Goal: Information Seeking & Learning: Check status

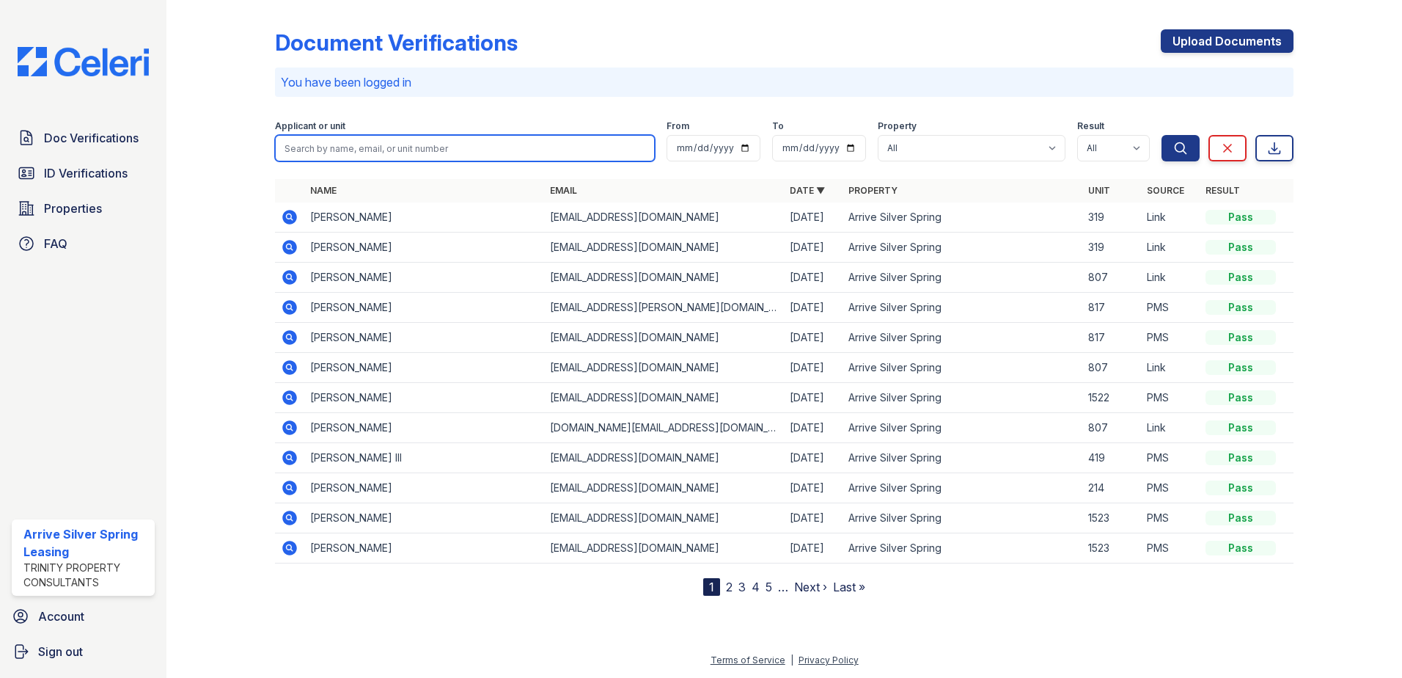
click at [454, 144] on input "search" at bounding box center [465, 148] width 380 height 26
type input "[PERSON_NAME]"
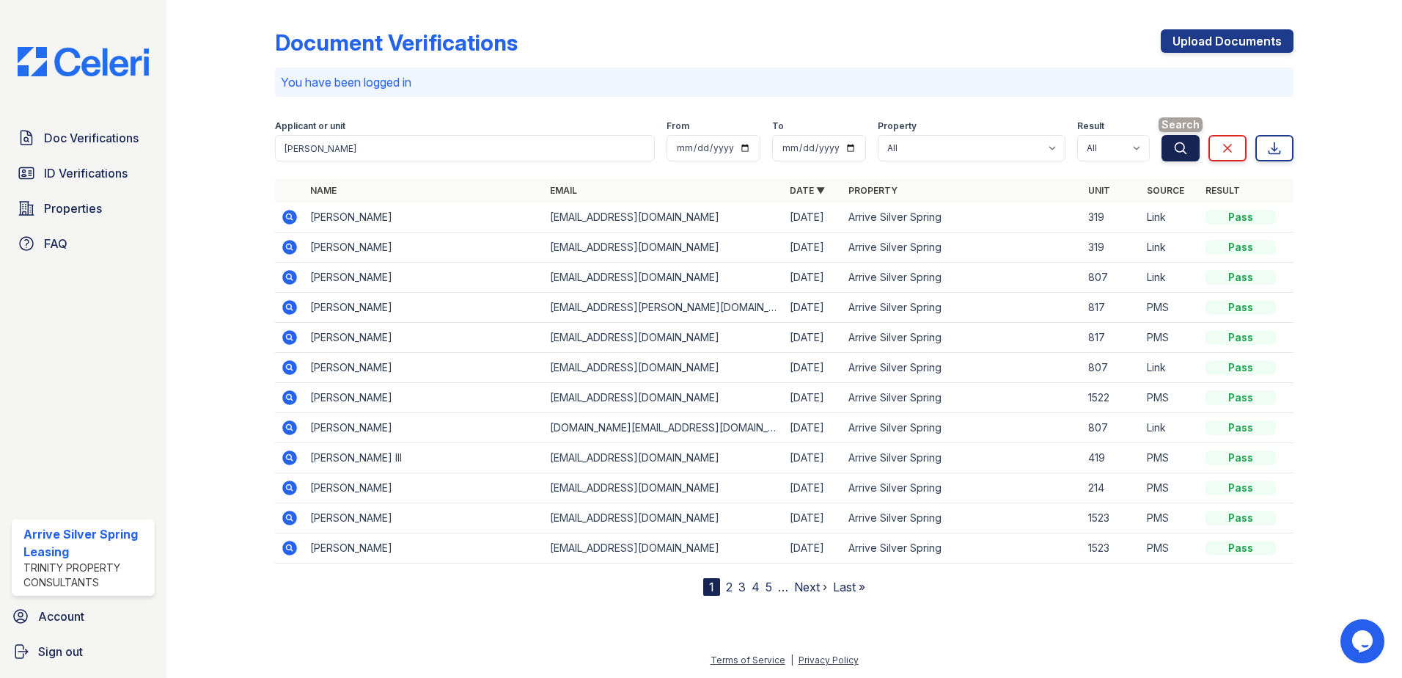
click at [1192, 146] on button "Search" at bounding box center [1181, 148] width 38 height 26
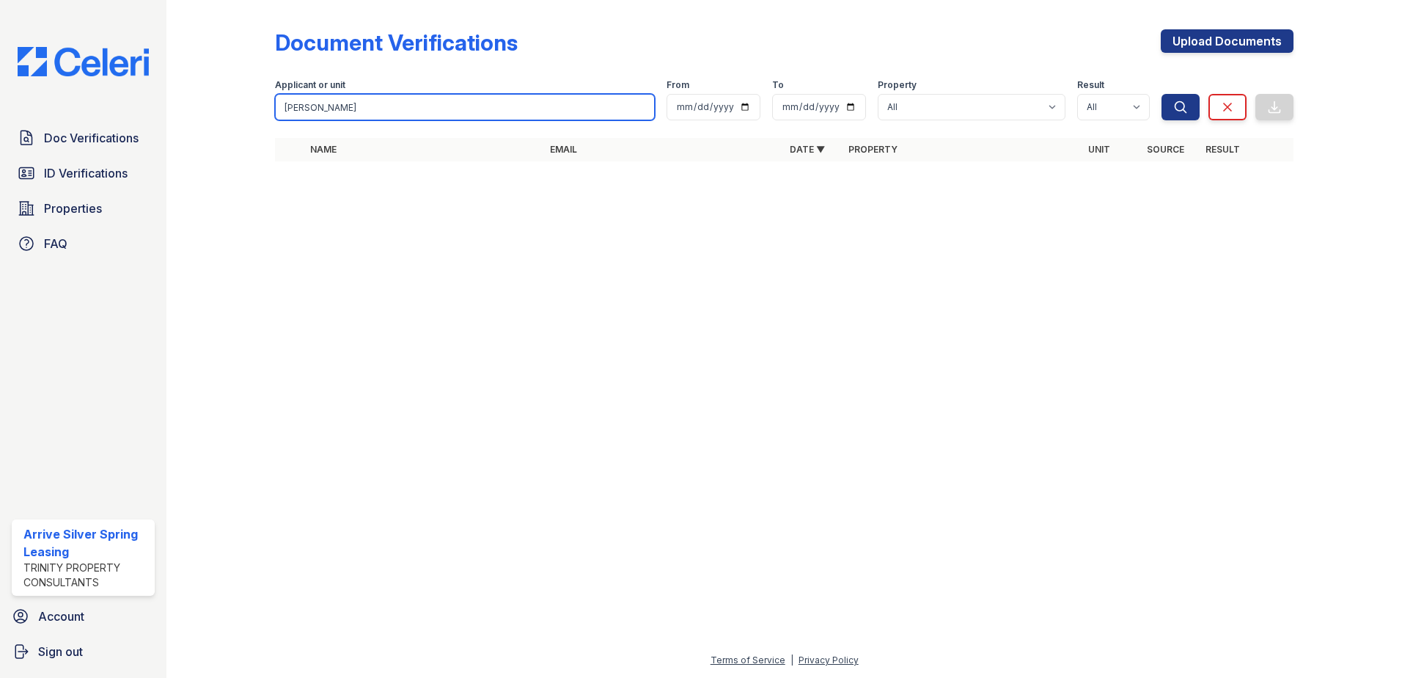
click at [490, 119] on input "kevin chase" at bounding box center [465, 107] width 380 height 26
click at [1203, 98] on div "Search Clear Export" at bounding box center [1228, 96] width 132 height 47
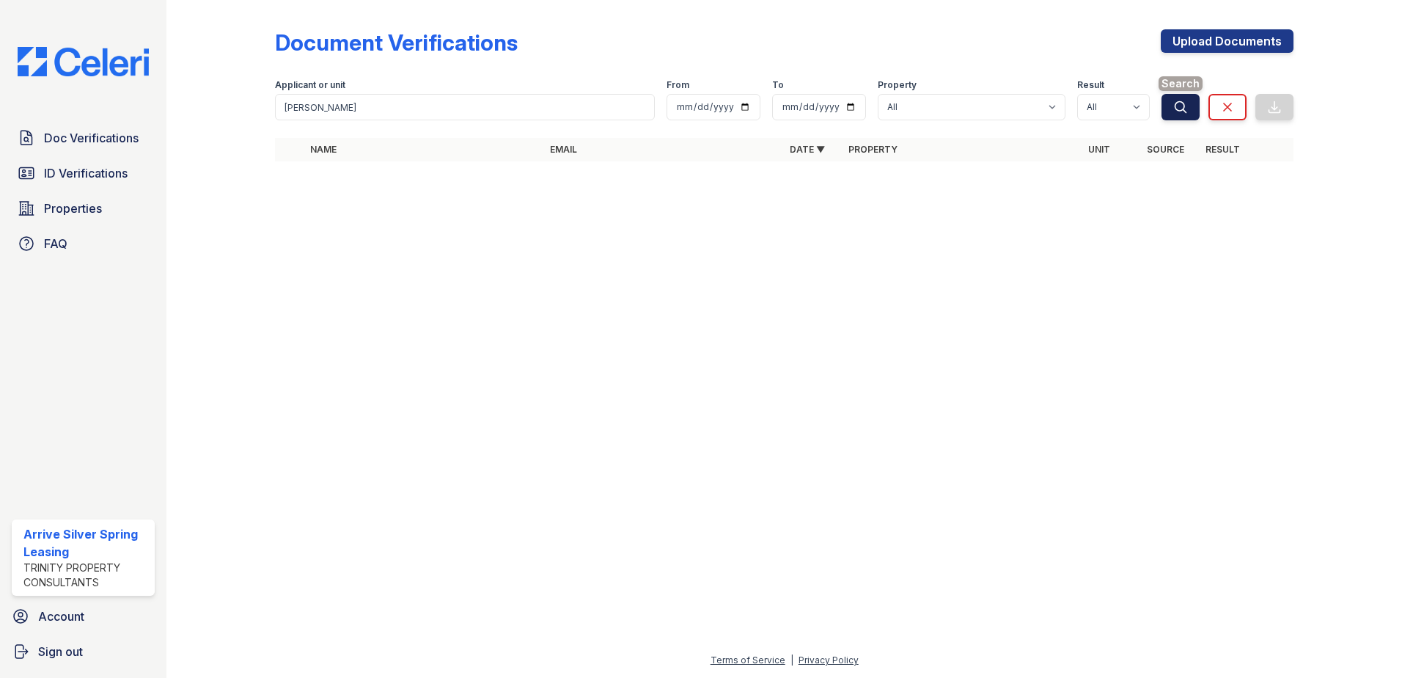
click at [1190, 104] on button "Search" at bounding box center [1181, 107] width 38 height 26
